Goal: Task Accomplishment & Management: Use online tool/utility

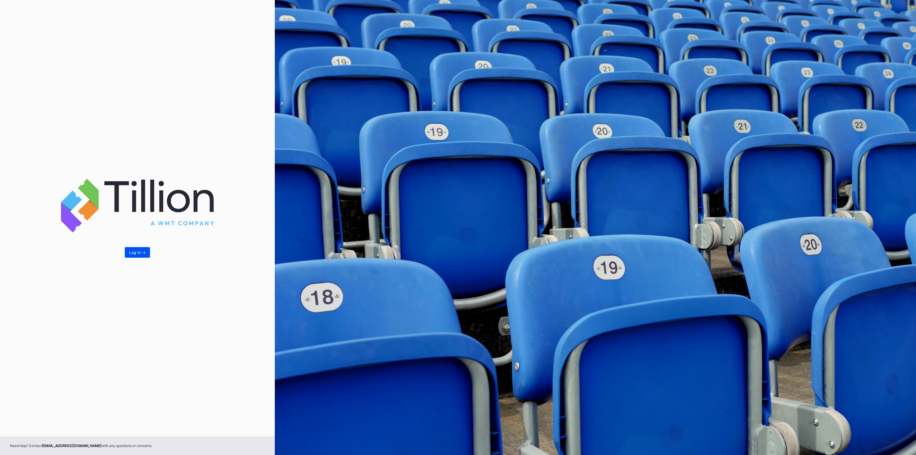
click at [133, 251] on div "Log In ->" at bounding box center [137, 252] width 17 height 5
click at [143, 254] on div "Log In ->" at bounding box center [137, 252] width 17 height 5
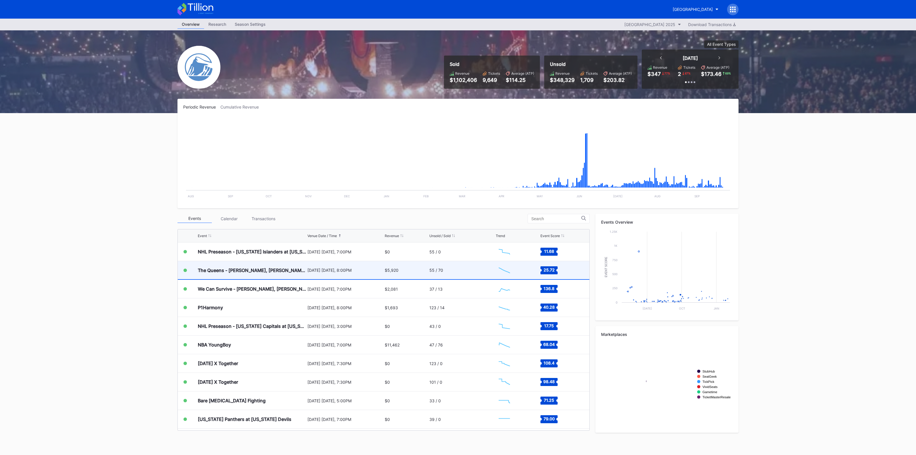
scroll to position [856, 0]
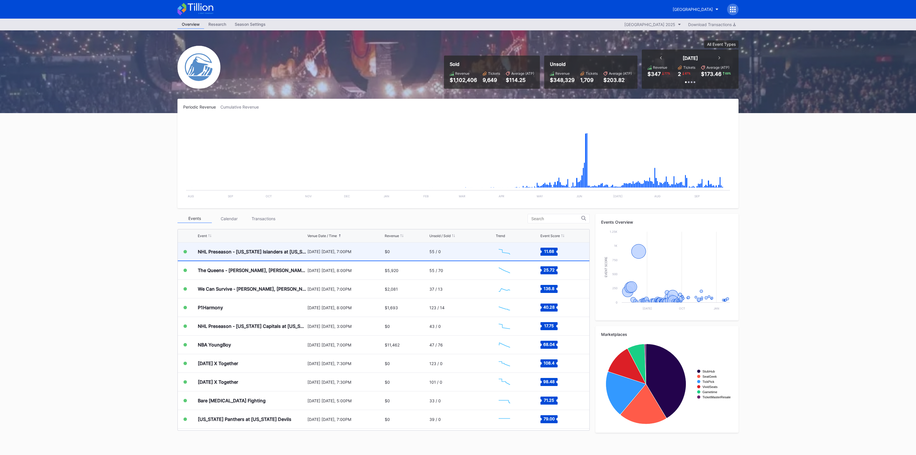
click at [284, 257] on div "NHL Preseason - [US_STATE] Islanders at [US_STATE] Devils" at bounding box center [252, 252] width 108 height 18
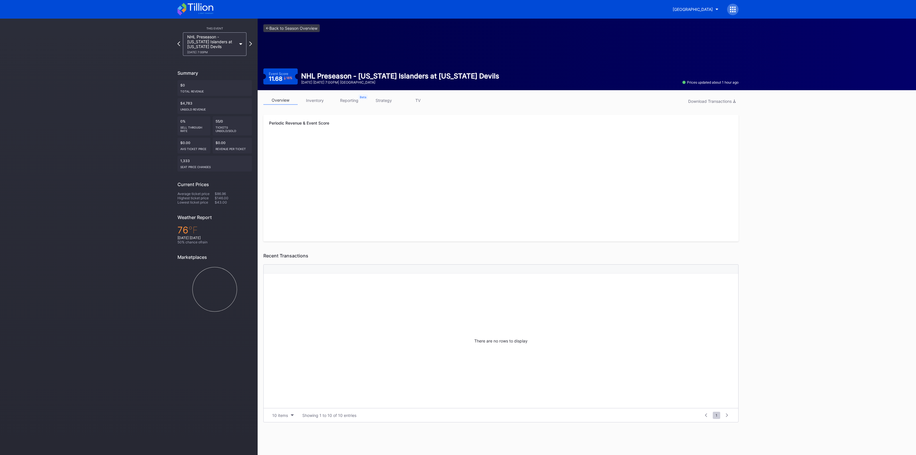
click at [316, 103] on link "inventory" at bounding box center [315, 100] width 34 height 9
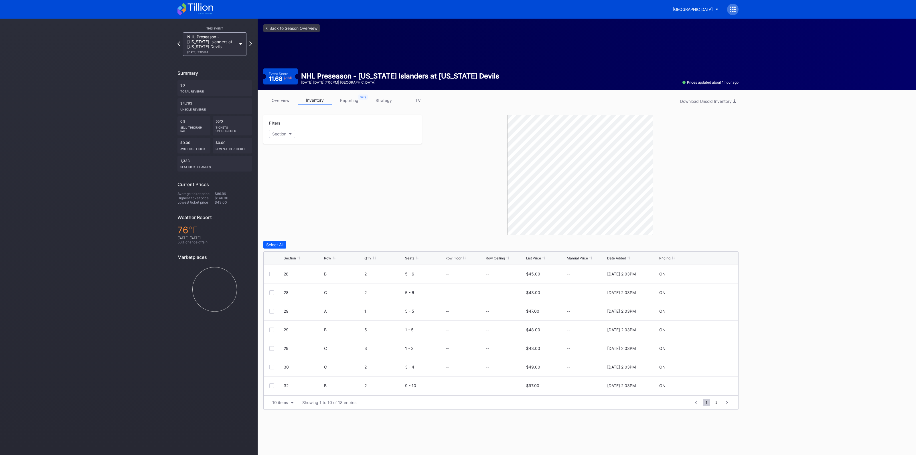
click at [291, 259] on div "Section" at bounding box center [290, 258] width 12 height 4
click at [272, 349] on div at bounding box center [271, 348] width 5 height 5
click at [694, 243] on div "Delete Seats" at bounding box center [691, 244] width 24 height 5
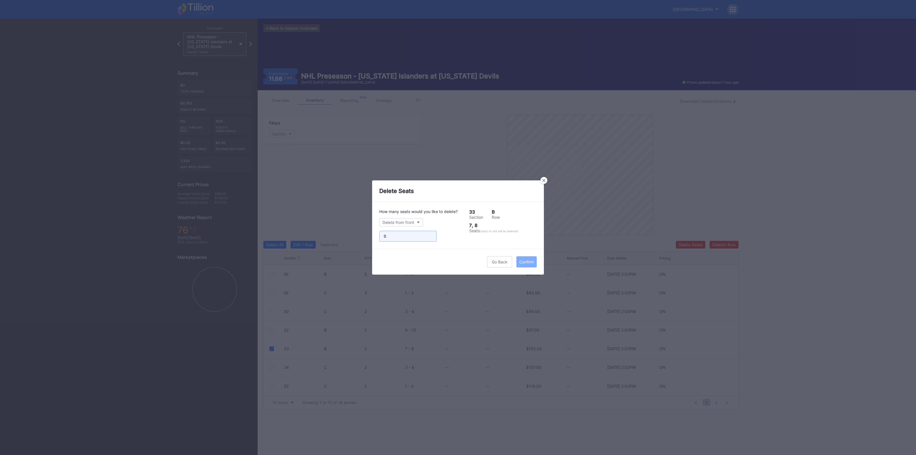
click at [429, 236] on input "0" at bounding box center [407, 236] width 57 height 11
type input "1"
click at [430, 234] on input "1" at bounding box center [407, 236] width 57 height 11
click at [526, 260] on div "Confirm" at bounding box center [526, 261] width 15 height 5
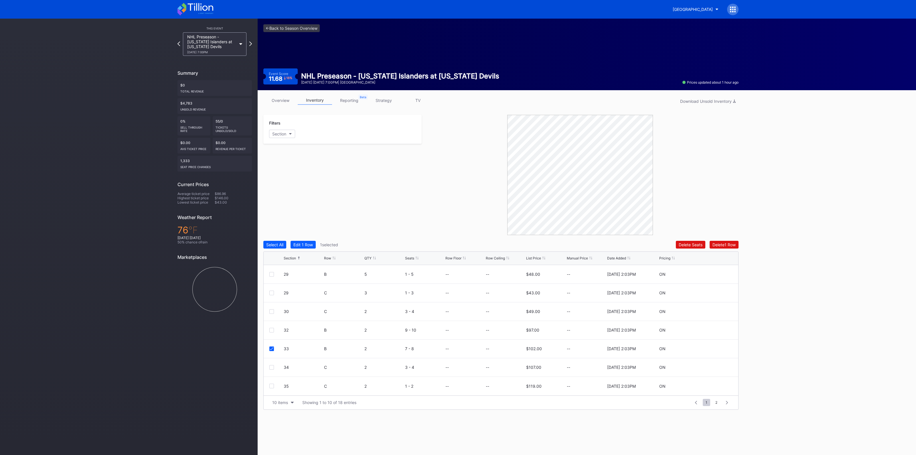
scroll to position [0, 0]
click at [289, 27] on link "<- Back to Season Overview" at bounding box center [291, 28] width 56 height 8
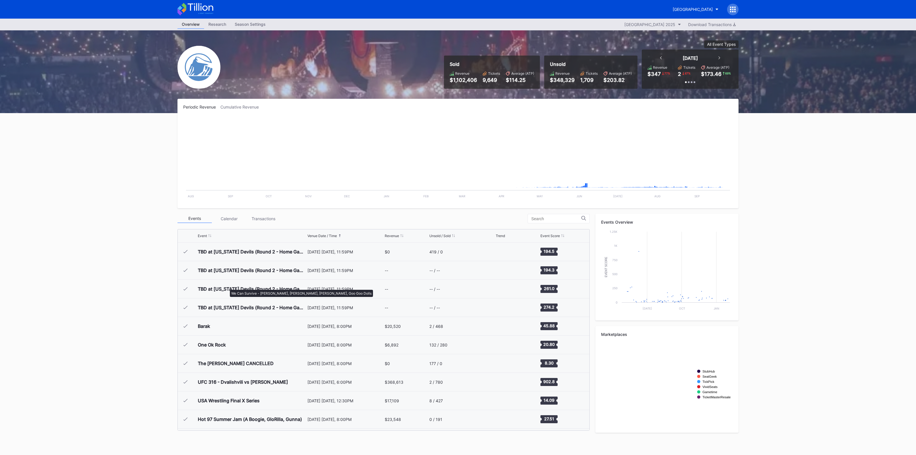
scroll to position [856, 0]
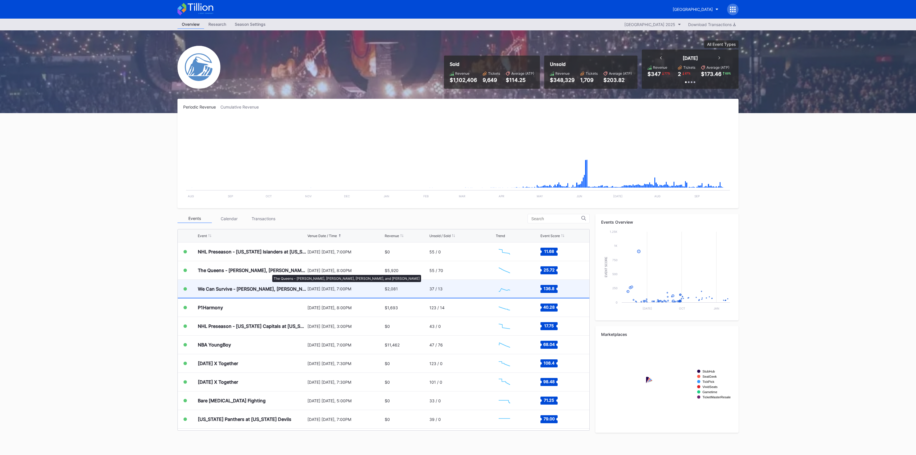
click at [272, 289] on div "We Can Survive - [PERSON_NAME], [PERSON_NAME], [PERSON_NAME], Goo Goo Dolls" at bounding box center [252, 289] width 108 height 6
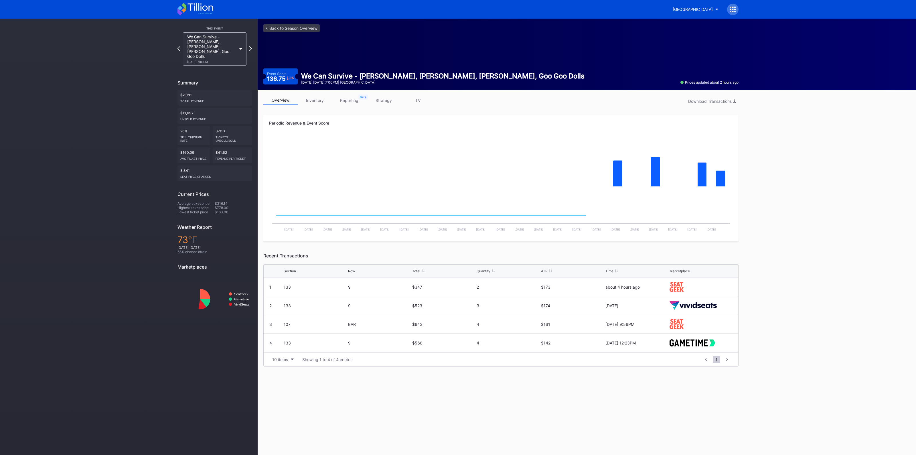
click at [318, 98] on link "inventory" at bounding box center [315, 100] width 34 height 9
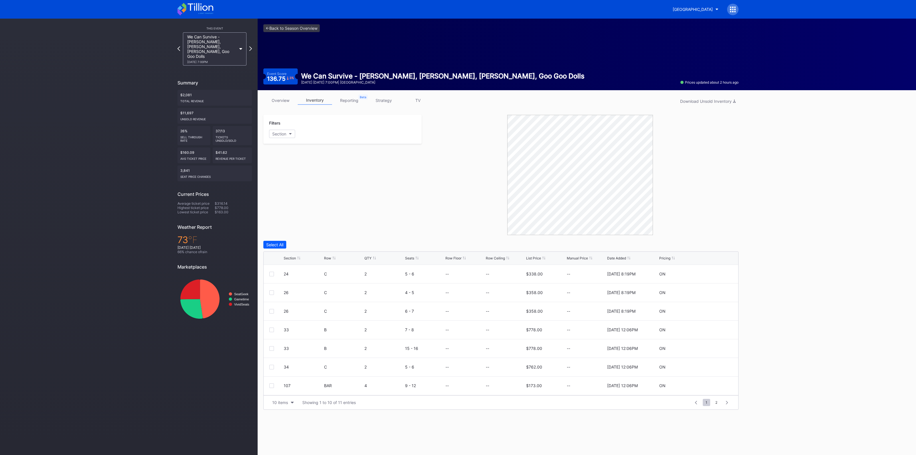
click at [288, 256] on div "Section" at bounding box center [290, 258] width 12 height 4
